Goal: Information Seeking & Learning: Learn about a topic

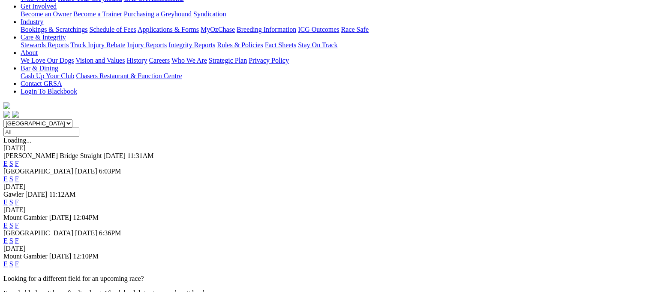
scroll to position [172, 0]
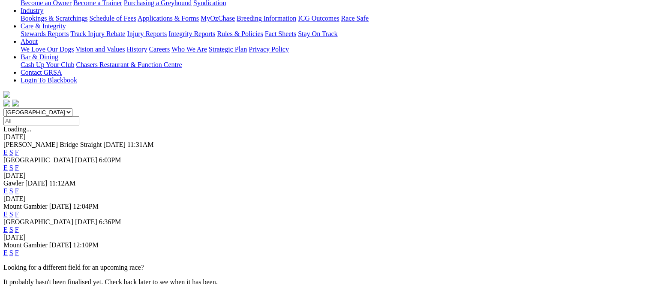
click at [19, 210] on link "F" at bounding box center [17, 213] width 4 height 7
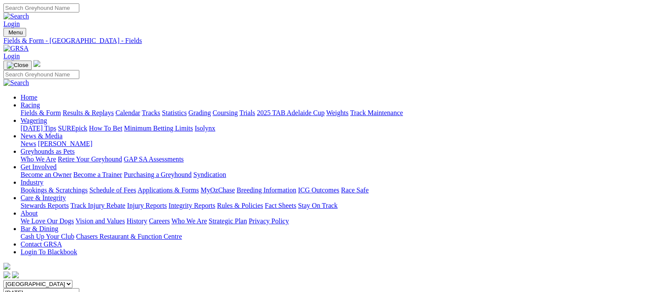
click at [27, 109] on link "Fields & Form" at bounding box center [41, 112] width 40 height 7
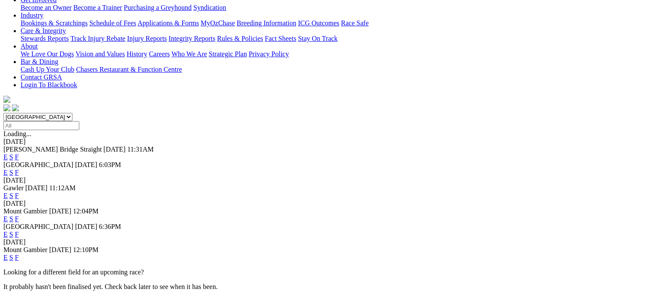
scroll to position [214, 0]
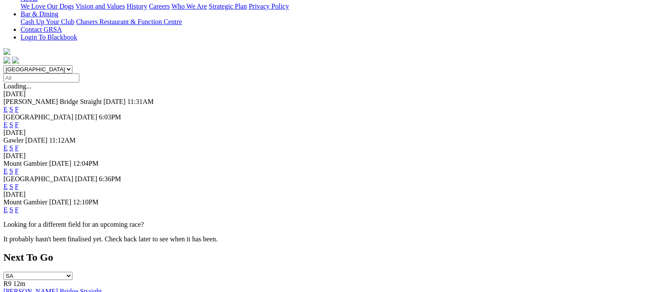
click at [19, 206] on link "F" at bounding box center [17, 209] width 4 height 7
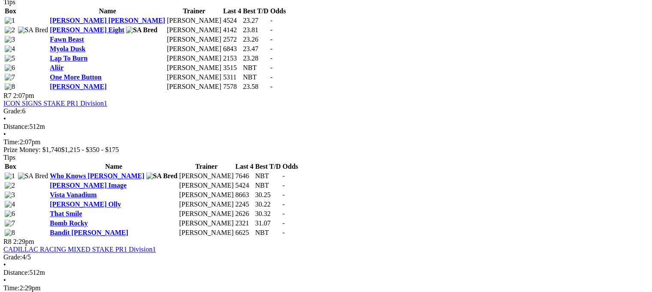
scroll to position [1244, 0]
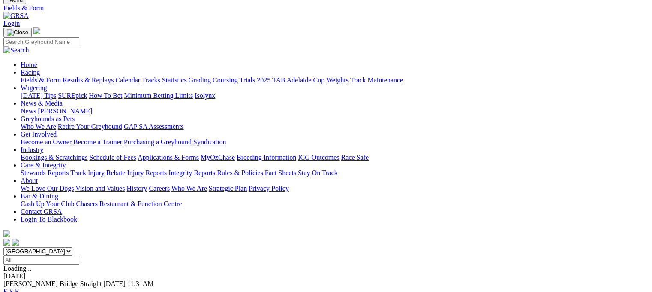
scroll to position [86, 0]
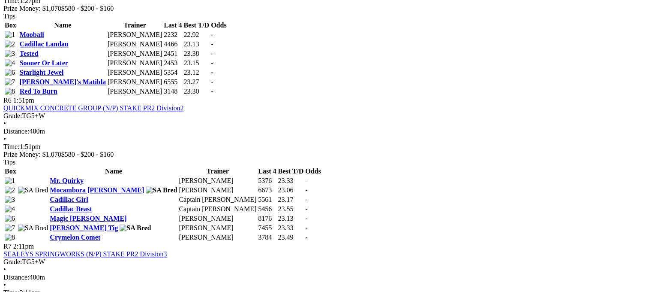
scroll to position [1072, 0]
